Goal: Information Seeking & Learning: Find specific fact

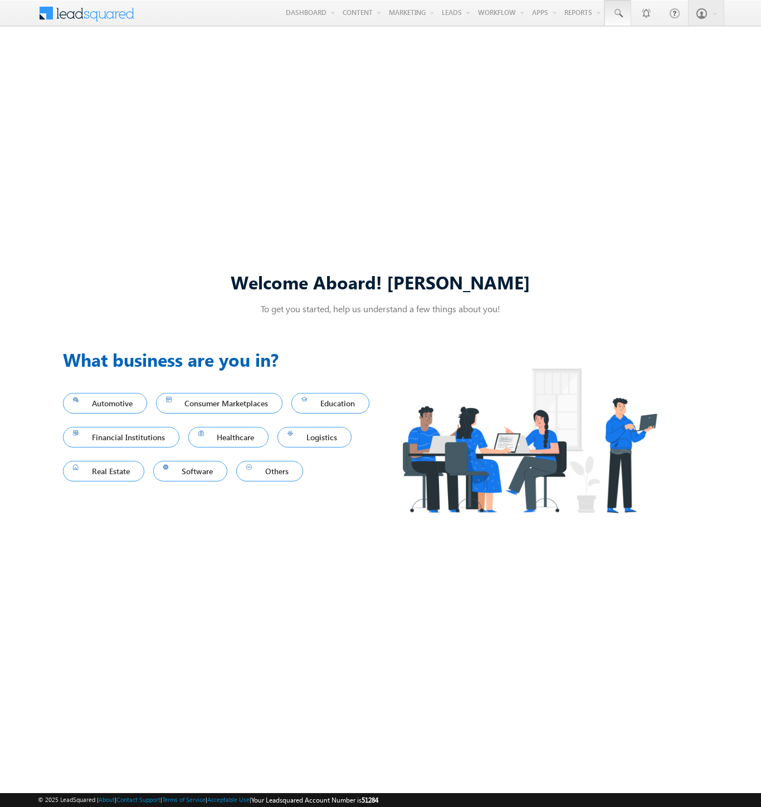
click at [617, 13] on span at bounding box center [617, 13] width 11 height 11
type input "8963998613"
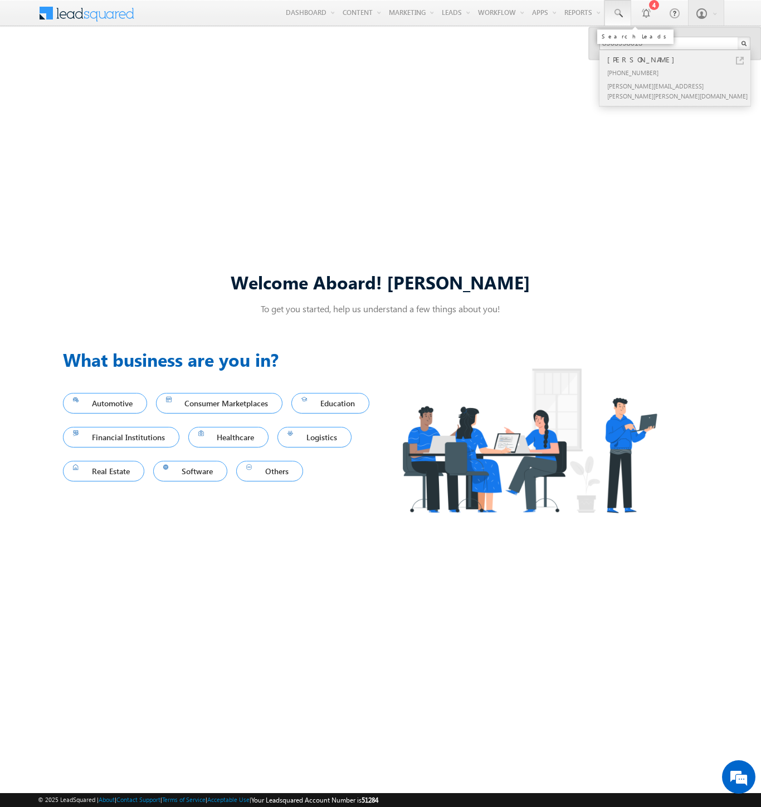
click at [679, 60] on div "[PERSON_NAME]" at bounding box center [679, 59] width 149 height 12
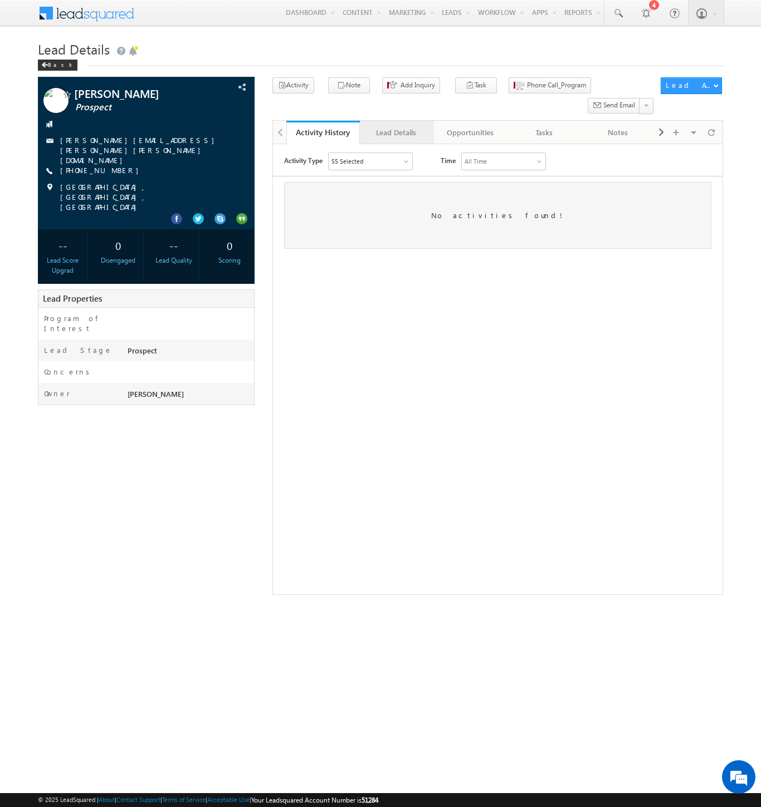
click at [396, 126] on div "Lead Details" at bounding box center [396, 132] width 55 height 13
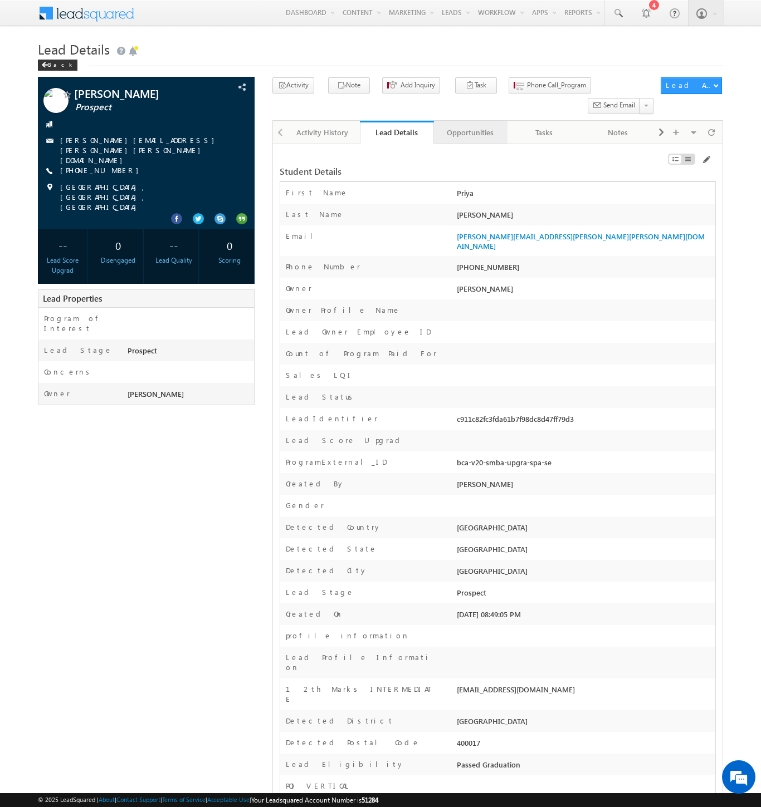
click at [469, 126] on div "Opportunities" at bounding box center [470, 132] width 55 height 13
